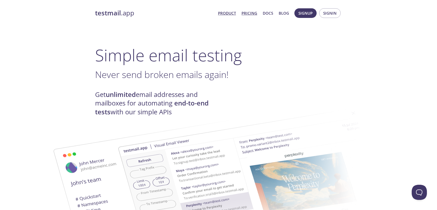
click at [250, 13] on link "Pricing" at bounding box center [250, 13] width 16 height 7
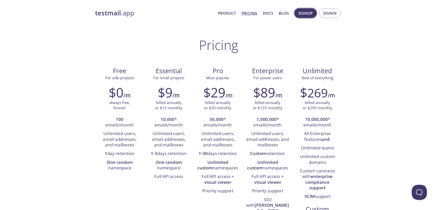
click at [302, 15] on span "Signup" at bounding box center [306, 13] width 14 height 7
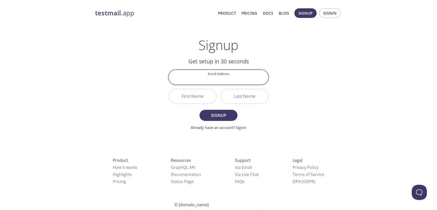
click at [229, 81] on input "Email Address" at bounding box center [219, 77] width 100 height 14
type input "[EMAIL_ADDRESS][DOMAIN_NAME]"
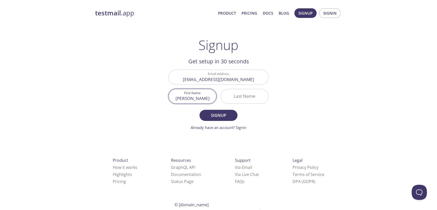
type input "[PERSON_NAME]"
click at [227, 115] on span "Signup" at bounding box center [218, 115] width 27 height 7
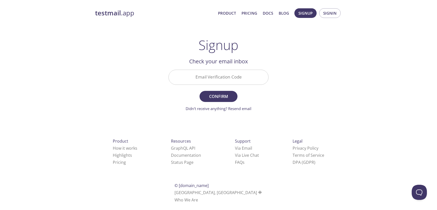
click at [227, 79] on input "Email Verification Code" at bounding box center [219, 77] width 100 height 14
paste input "522YMCX"
type input "522YMCX"
click at [226, 96] on span "Confirm" at bounding box center [218, 96] width 27 height 7
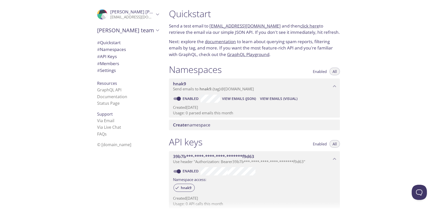
click at [117, 42] on span "# Quickstart" at bounding box center [109, 43] width 24 height 6
click at [307, 28] on link "click here" at bounding box center [309, 26] width 19 height 6
drag, startPoint x: 273, startPoint y: 28, endPoint x: 210, endPoint y: 27, distance: 63.5
click at [210, 27] on p "Send a test email to [EMAIL_ADDRESS][DOMAIN_NAME] and then click here to retrie…" at bounding box center [254, 29] width 171 height 13
click at [206, 27] on p "Send a test email to [EMAIL_ADDRESS][DOMAIN_NAME] and then click here to retrie…" at bounding box center [254, 29] width 171 height 13
